Goal: Task Accomplishment & Management: Use online tool/utility

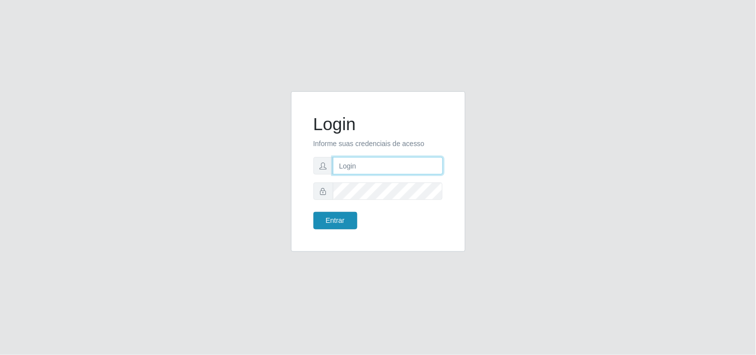
type input "[EMAIL_ADDRESS][DOMAIN_NAME]"
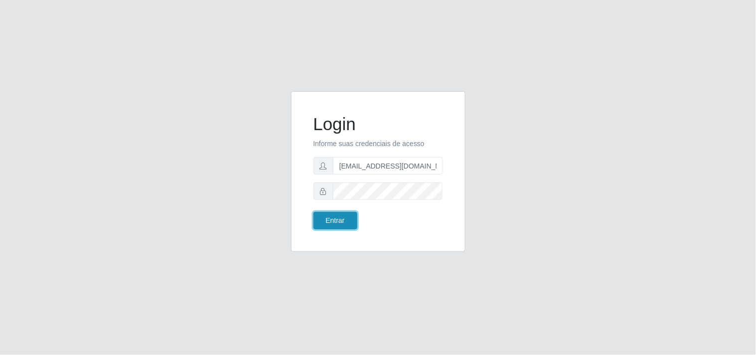
click at [337, 214] on button "Entrar" at bounding box center [336, 220] width 44 height 17
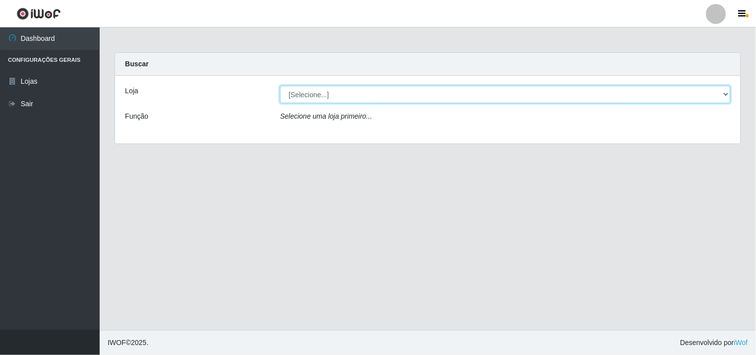
click at [721, 91] on select "[Selecione...] Hiper Queiroz - [GEOGRAPHIC_DATA]" at bounding box center [505, 94] width 451 height 17
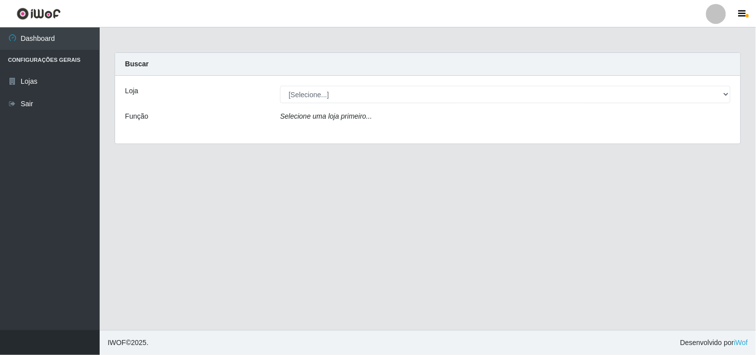
click at [478, 135] on div "Loja [Selecione...] Hiper Queiroz - Boa Vista Função Selecione uma loja primeir…" at bounding box center [428, 110] width 626 height 68
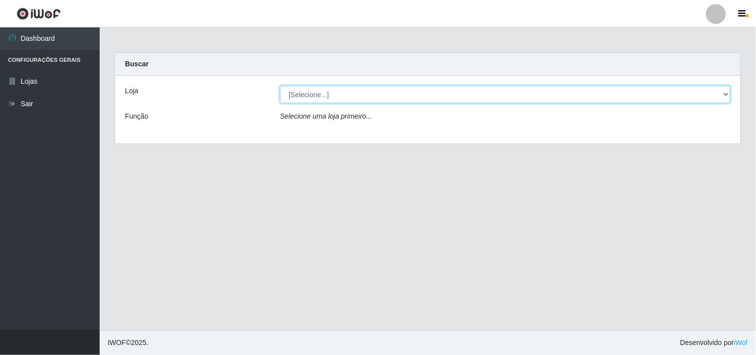
click at [726, 91] on select "[Selecione...] Hiper Queiroz - [GEOGRAPHIC_DATA]" at bounding box center [505, 94] width 451 height 17
select select "514"
click at [280, 86] on select "[Selecione...] Hiper Queiroz - [GEOGRAPHIC_DATA]" at bounding box center [505, 94] width 451 height 17
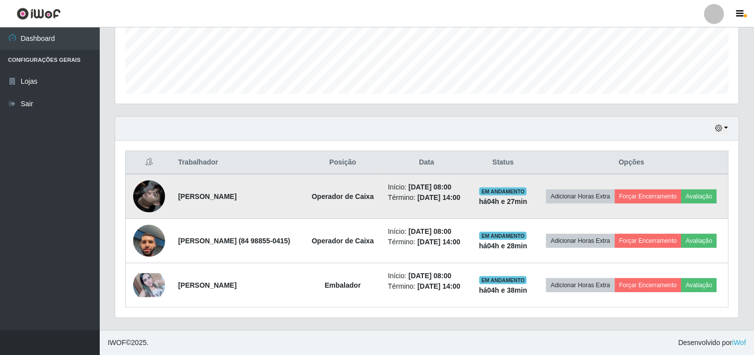
scroll to position [285, 0]
click at [153, 175] on img at bounding box center [149, 196] width 32 height 57
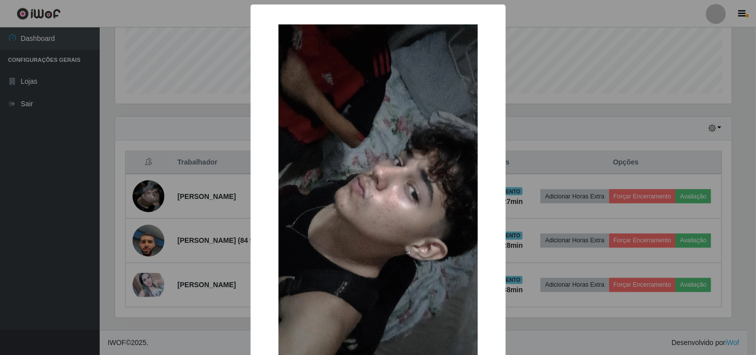
click at [164, 166] on div "× OK Cancel" at bounding box center [378, 177] width 756 height 355
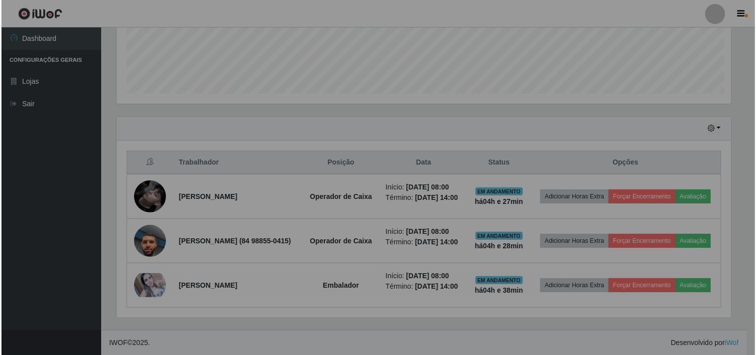
scroll to position [206, 623]
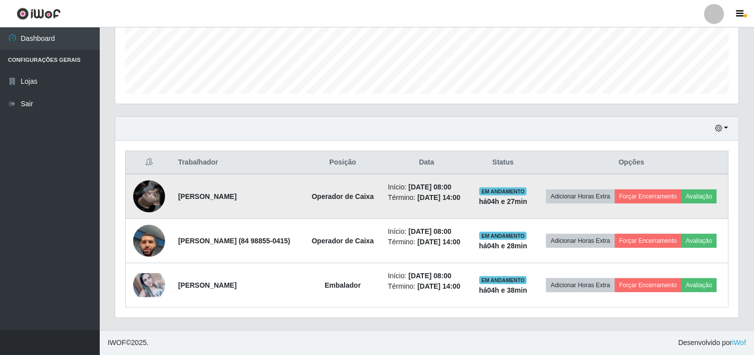
click at [157, 177] on img at bounding box center [149, 196] width 32 height 57
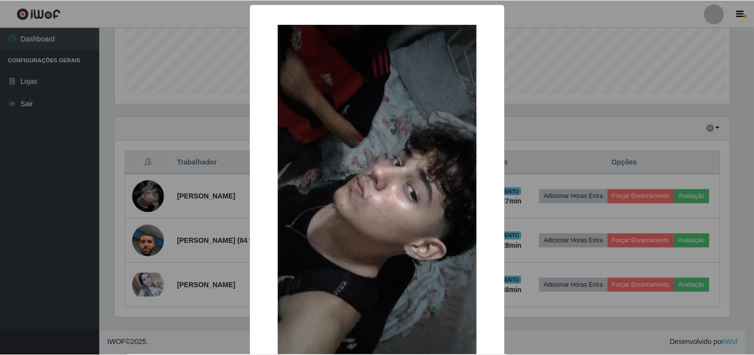
scroll to position [206, 617]
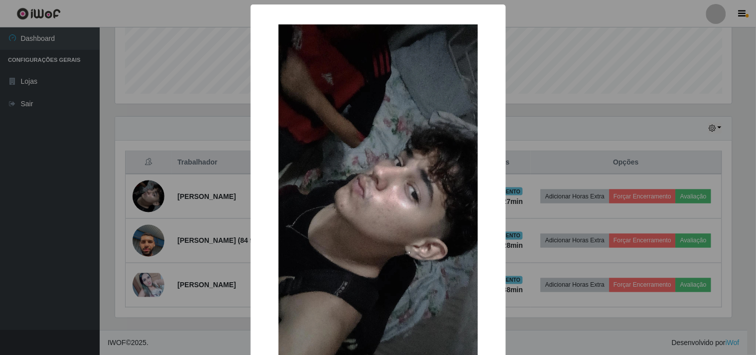
click at [158, 190] on div "× OK Cancel" at bounding box center [378, 177] width 756 height 355
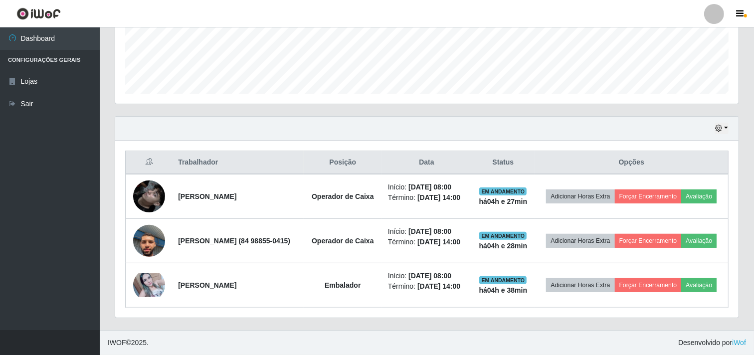
scroll to position [0, 0]
